Goal: Find specific page/section: Find specific page/section

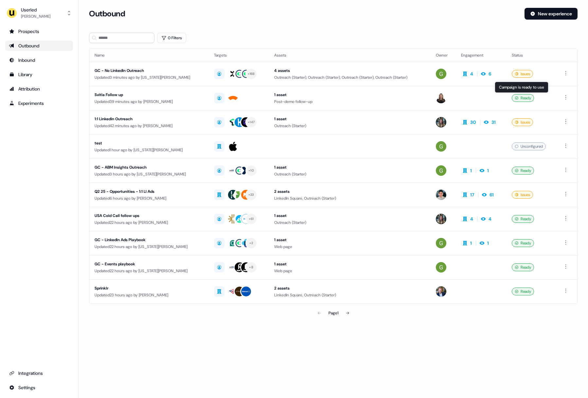
click at [345, 33] on div "0 Filters" at bounding box center [333, 38] width 488 height 10
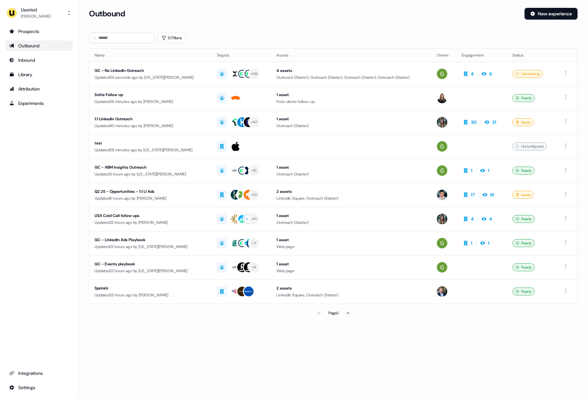
click at [347, 27] on div "Outbound New experience" at bounding box center [333, 18] width 488 height 20
